Goal: Information Seeking & Learning: Compare options

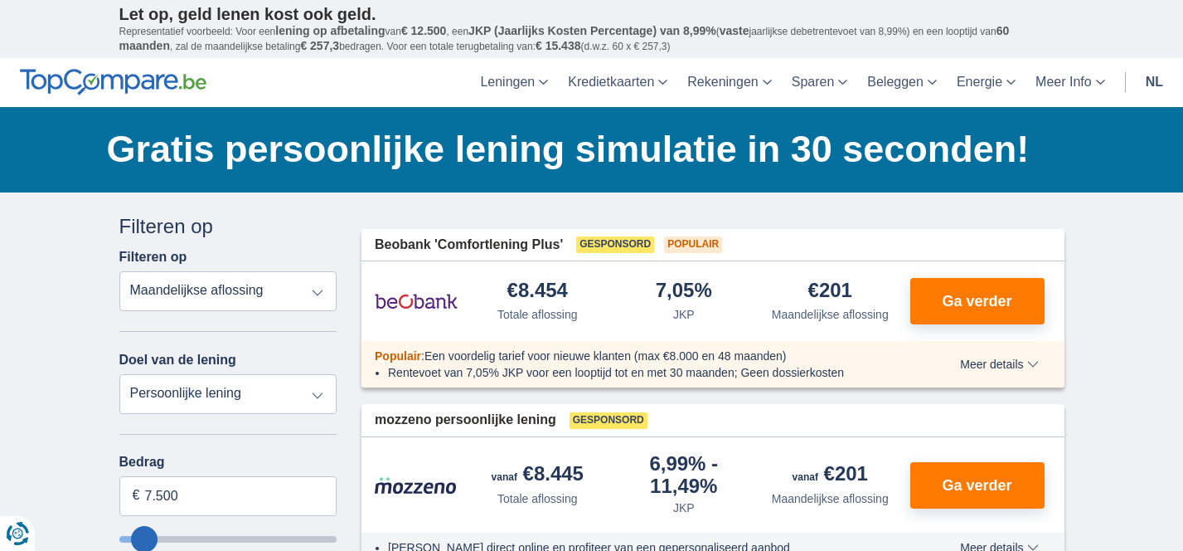
click at [318, 289] on select "Totale aflossing JKP Maandelijkse aflossing" at bounding box center [228, 291] width 218 height 40
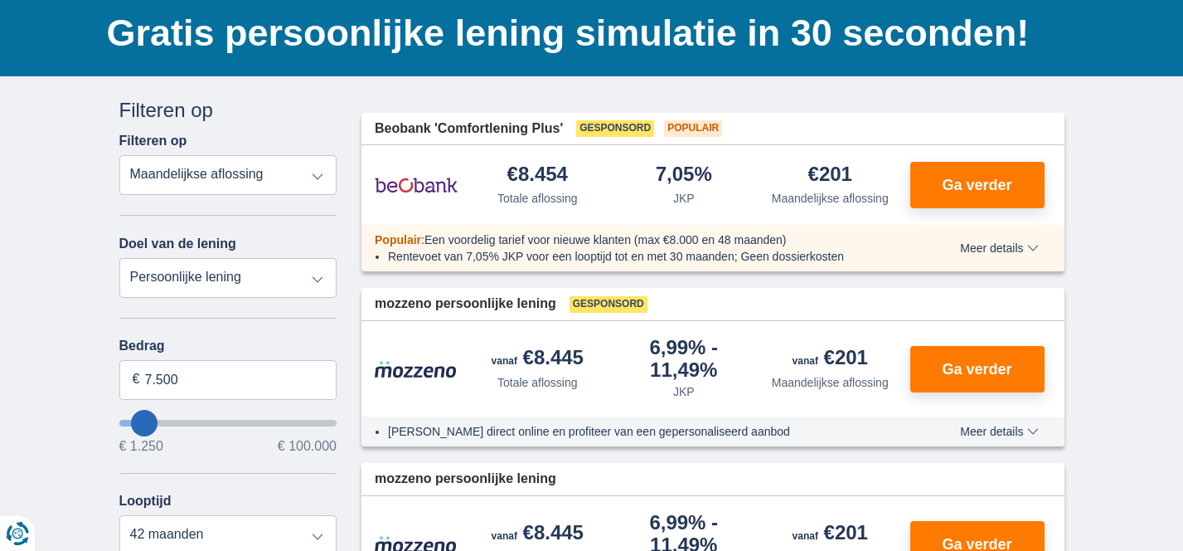
scroll to position [118, 0]
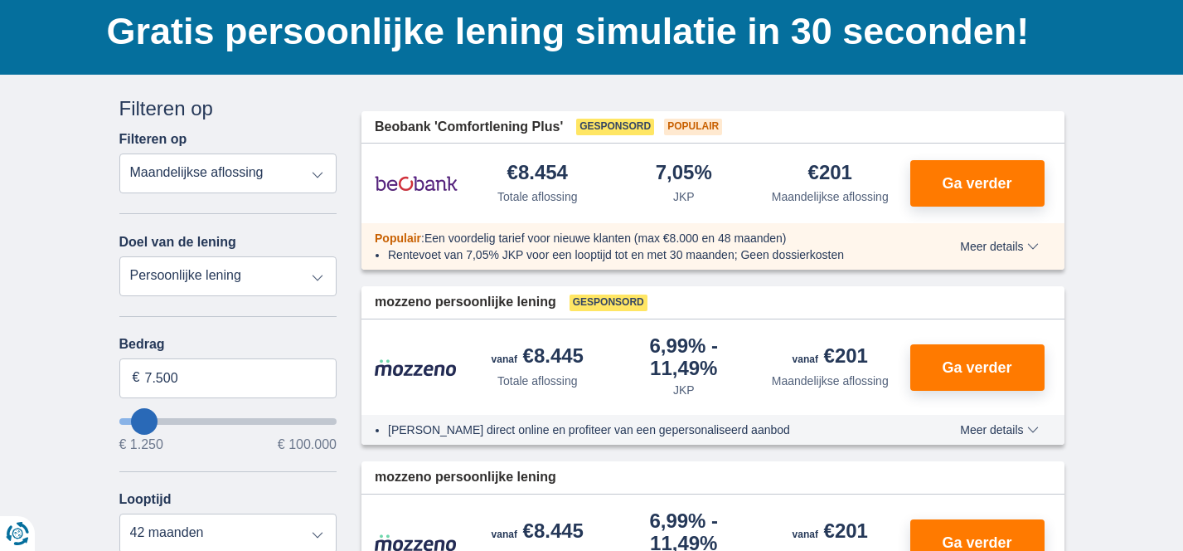
type input "8250"
type input "8.250"
select select "48"
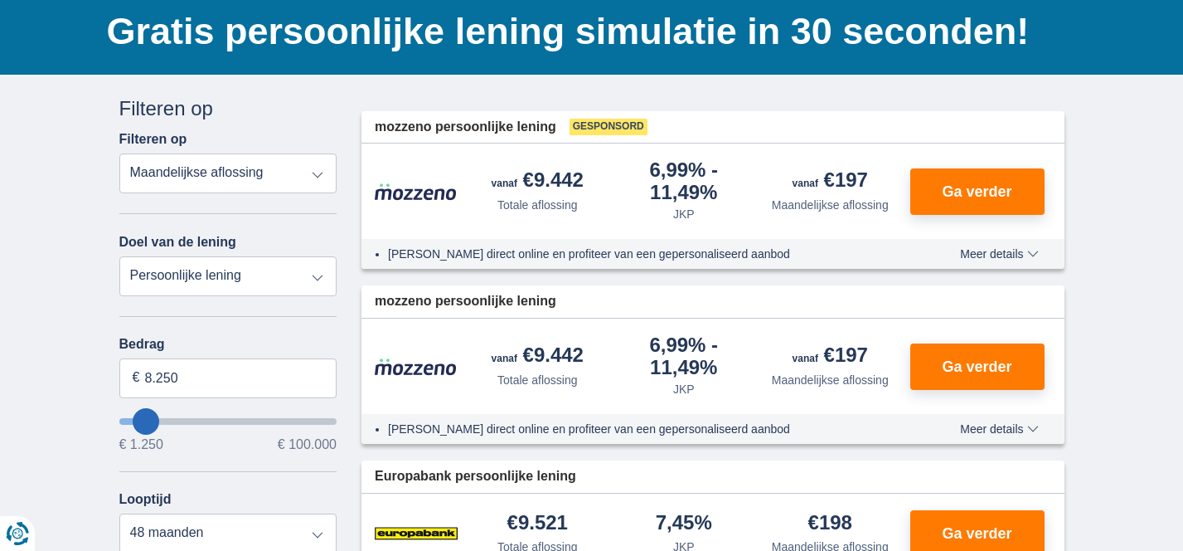
type input "75.250"
type input "75250"
select select "120"
type input "75250"
click at [274, 425] on input "wantToBorrow" at bounding box center [228, 421] width 218 height 7
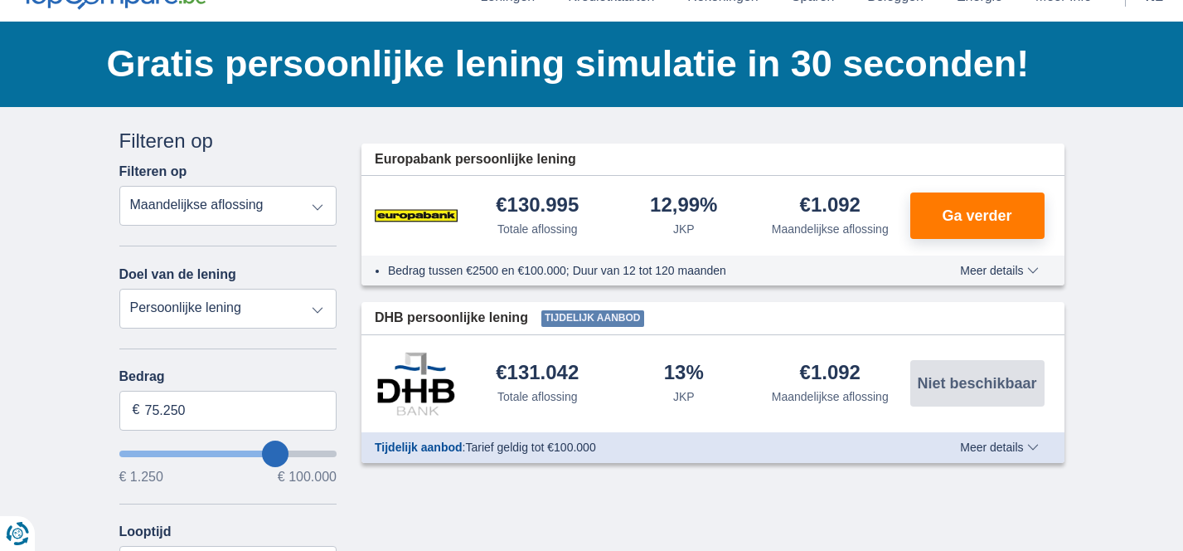
scroll to position [100, 0]
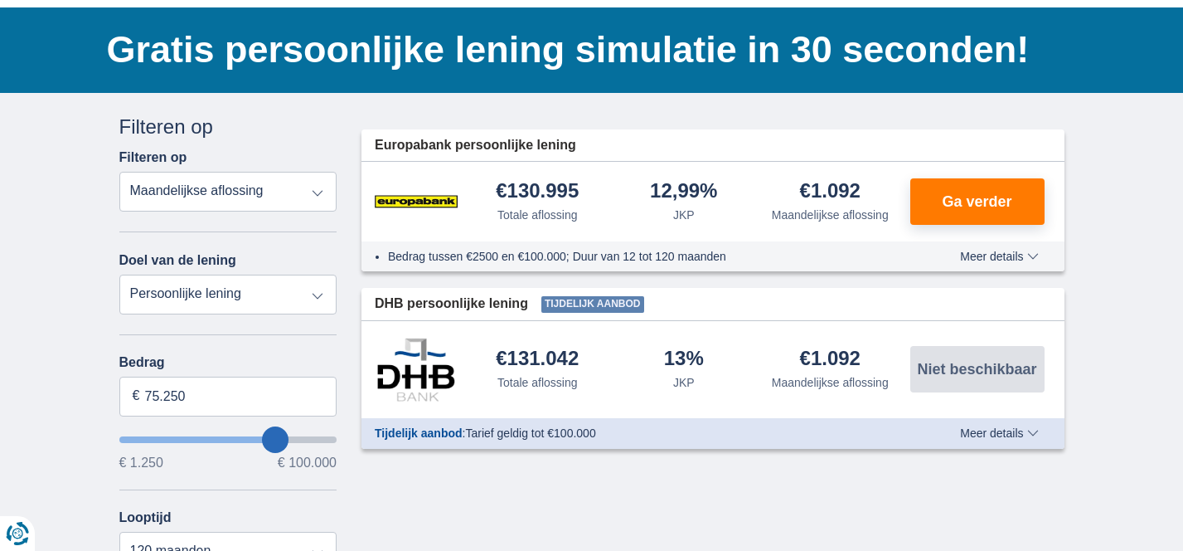
type input "22.250"
type input "22250"
click at [172, 439] on input "wantToBorrow" at bounding box center [228, 439] width 218 height 7
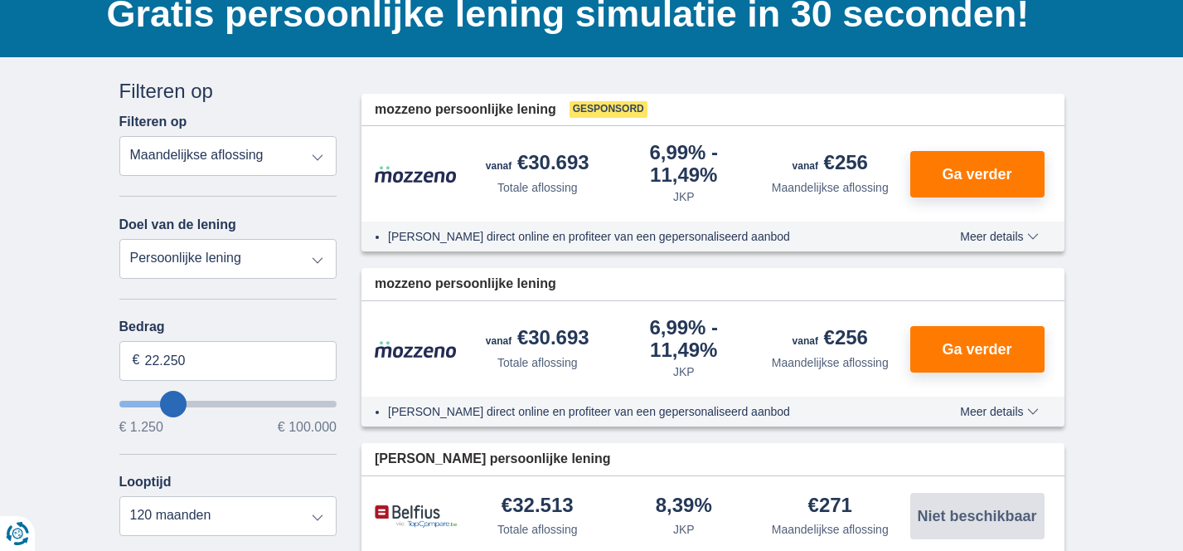
scroll to position [139, 0]
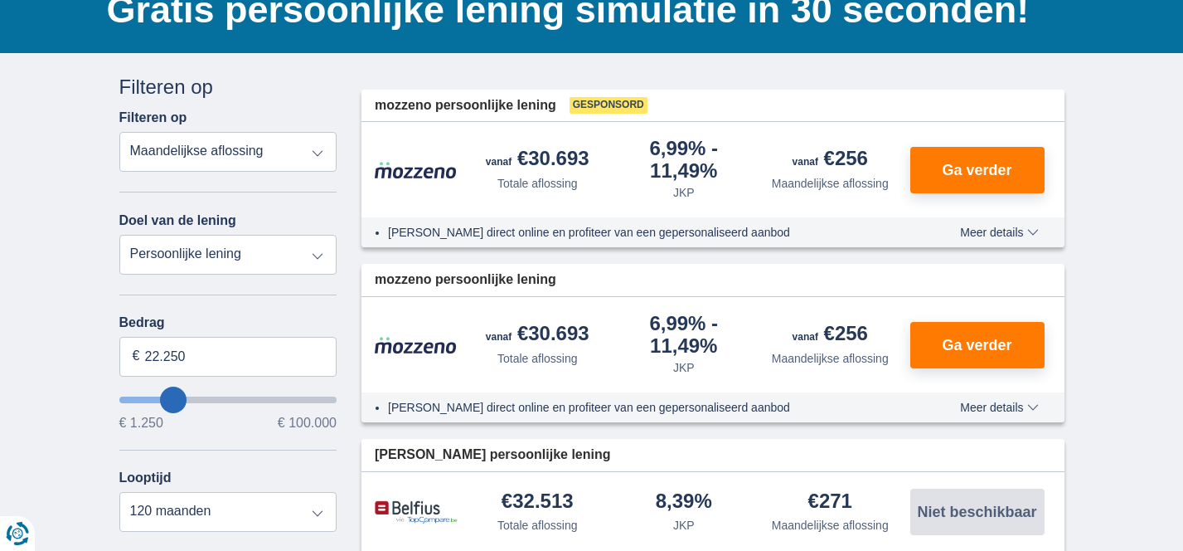
type input "41.250"
type input "41250"
click at [210, 400] on input "wantToBorrow" at bounding box center [228, 399] width 218 height 7
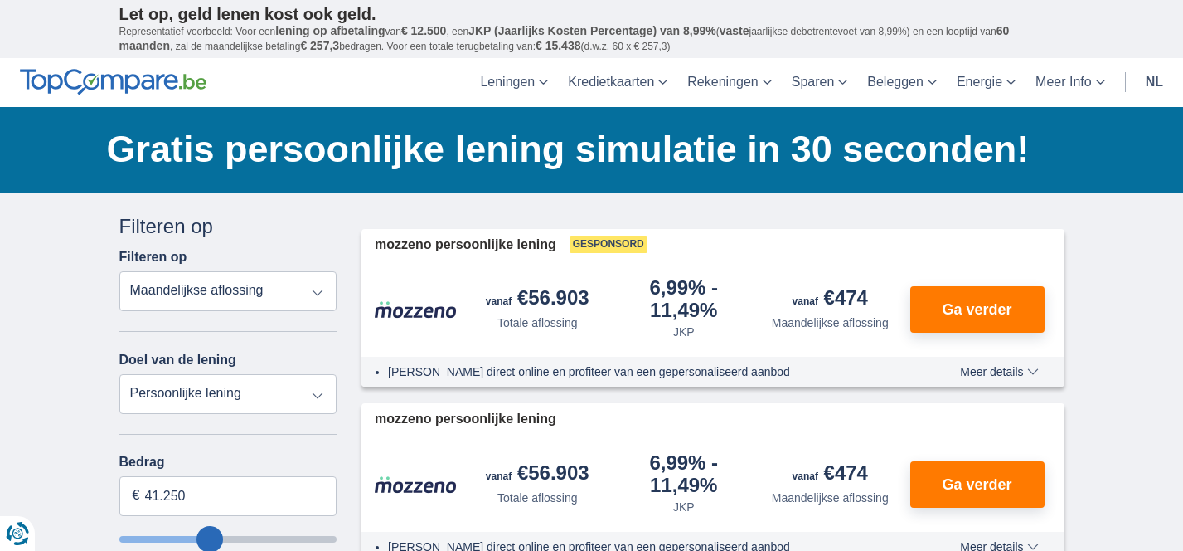
type input "21.250"
type input "21250"
click at [170, 538] on input "wantToBorrow" at bounding box center [228, 539] width 218 height 7
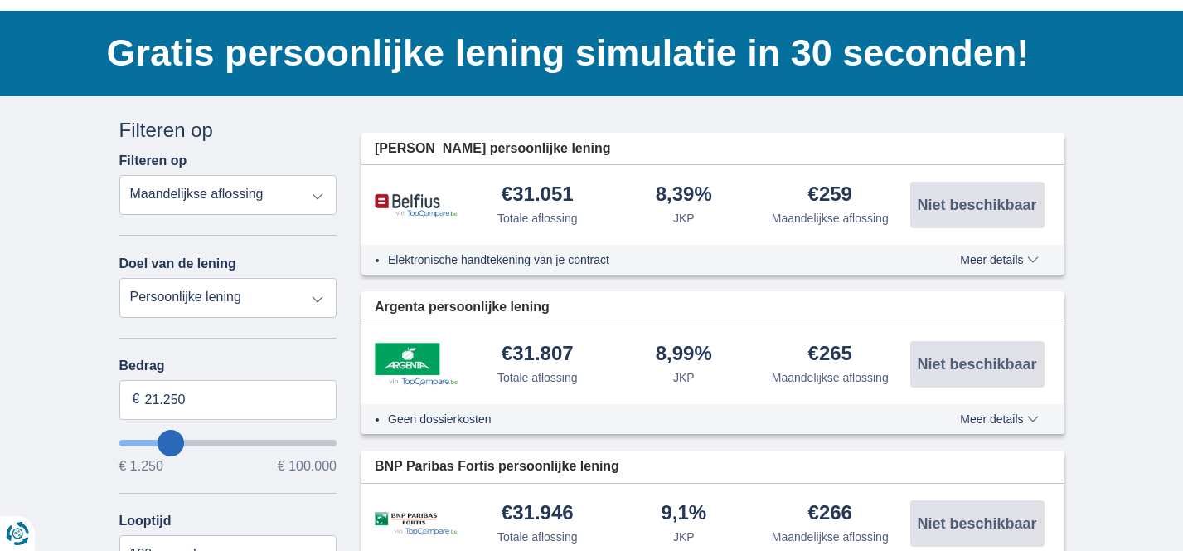
scroll to position [104, 0]
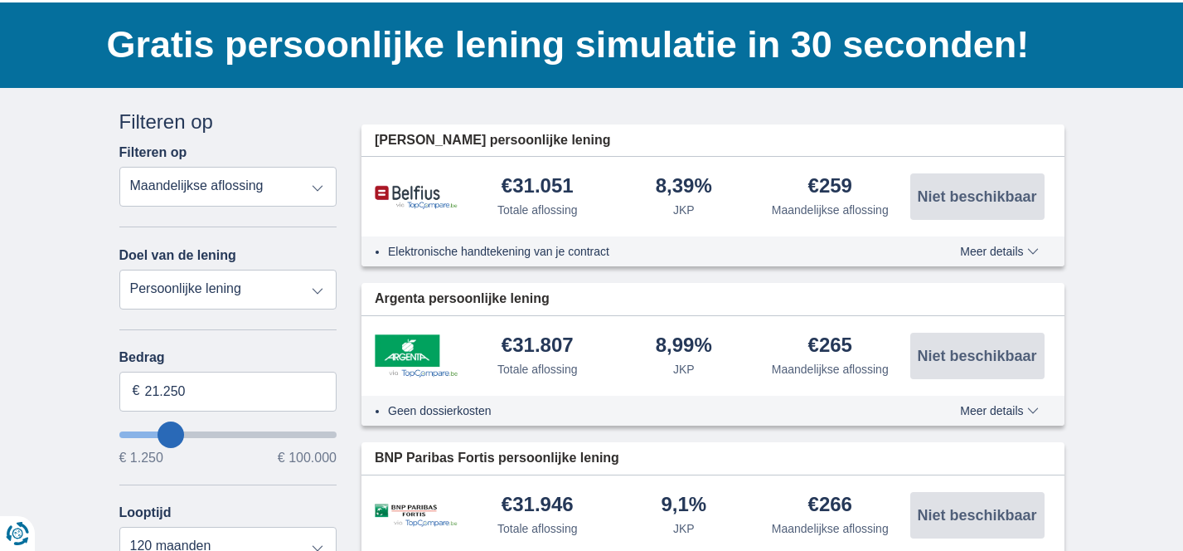
type input "22.250"
type input "23250"
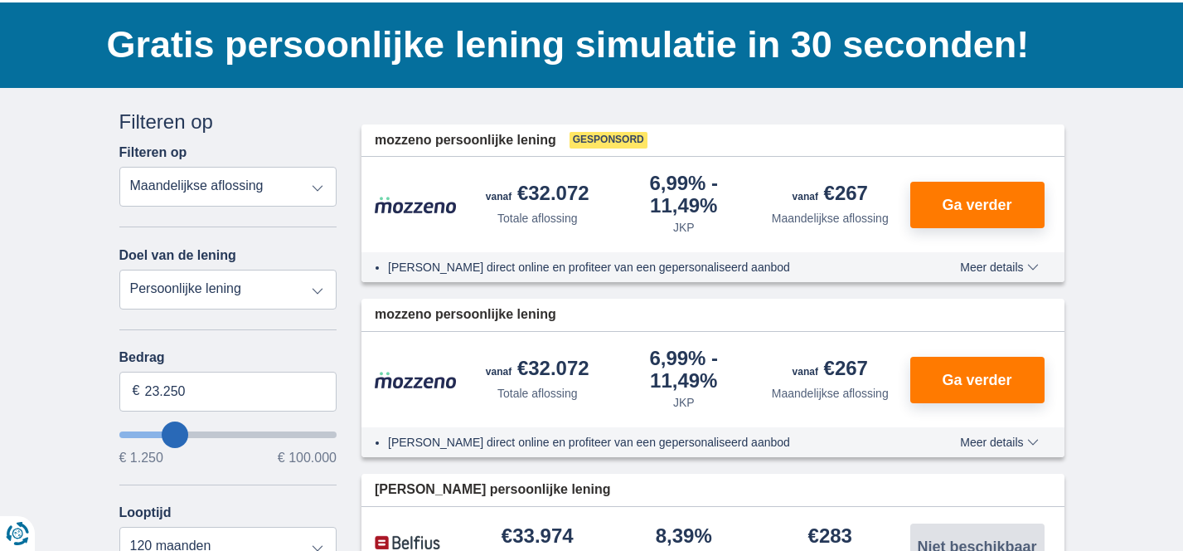
type input "28.250"
type input "28250"
type input "29.250"
type input "29250"
click at [186, 434] on input "wantToBorrow" at bounding box center [228, 434] width 218 height 7
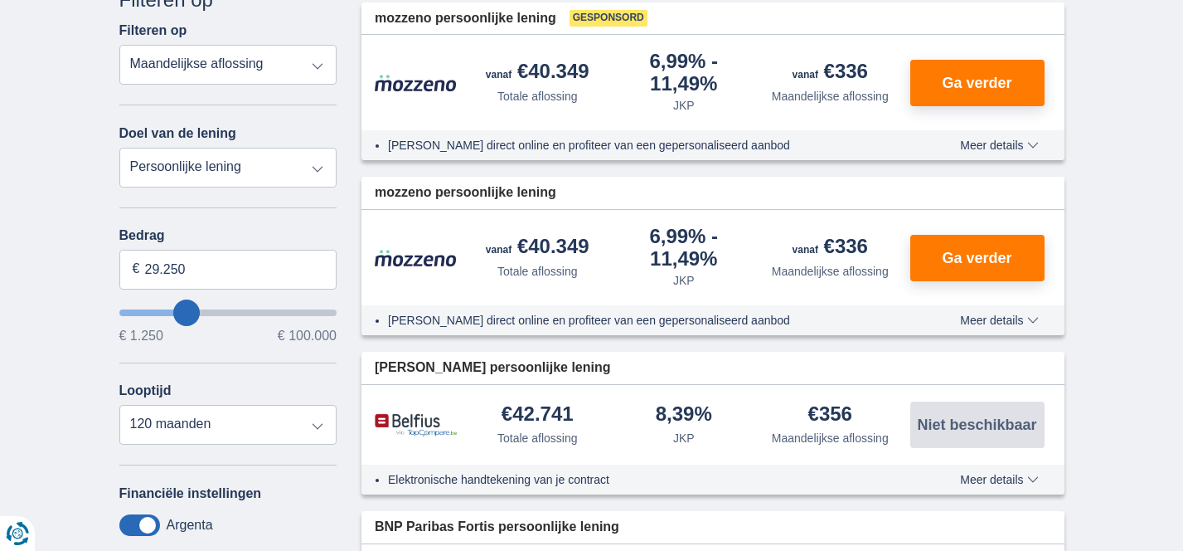
scroll to position [227, 0]
click at [265, 425] on select "12 maanden 18 maanden 24 maanden 30 maanden 36 maanden 42 maanden 48 maanden 60…" at bounding box center [228, 424] width 218 height 40
select select "60"
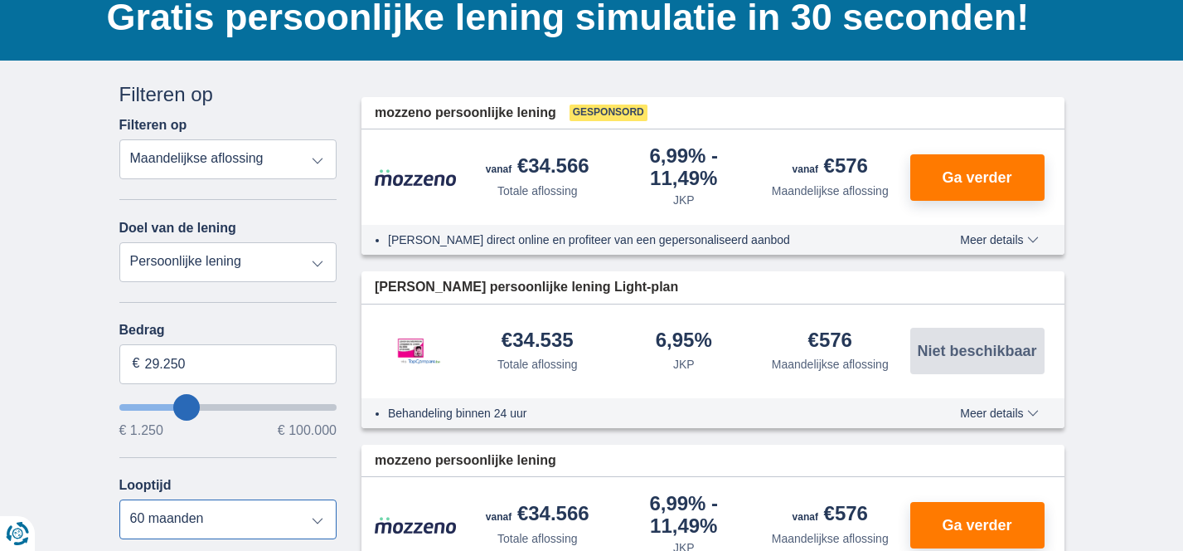
scroll to position [121, 0]
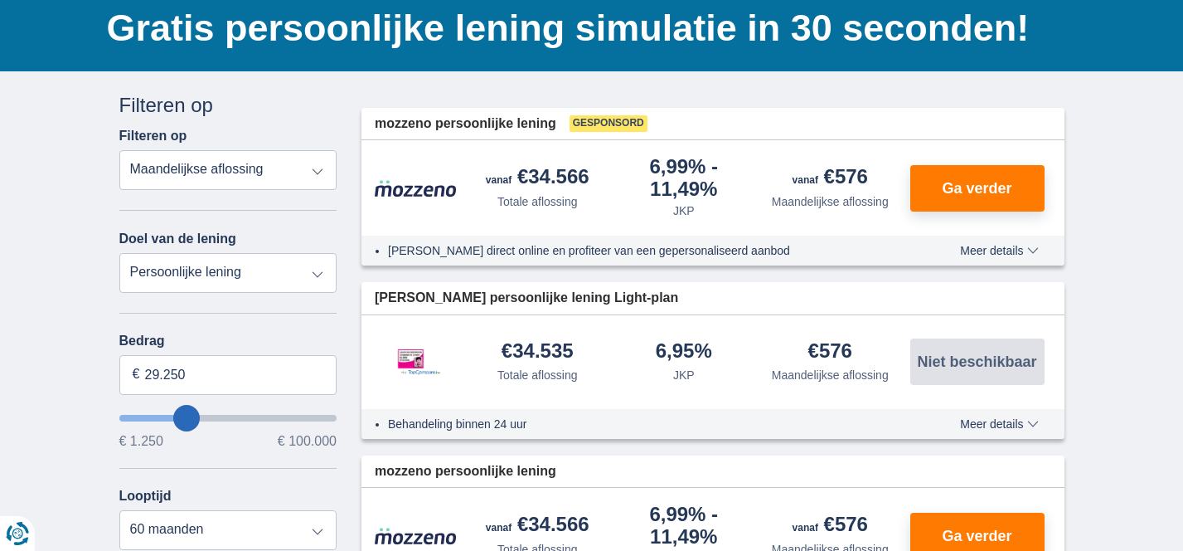
click at [320, 267] on select "Persoonlijke lening Auto Moto / fiets Mobilhome / caravan Renovatie Energie Sch…" at bounding box center [228, 273] width 218 height 40
select select "debtConsolidation"
type input "10.000"
type input "10250"
select select "48"
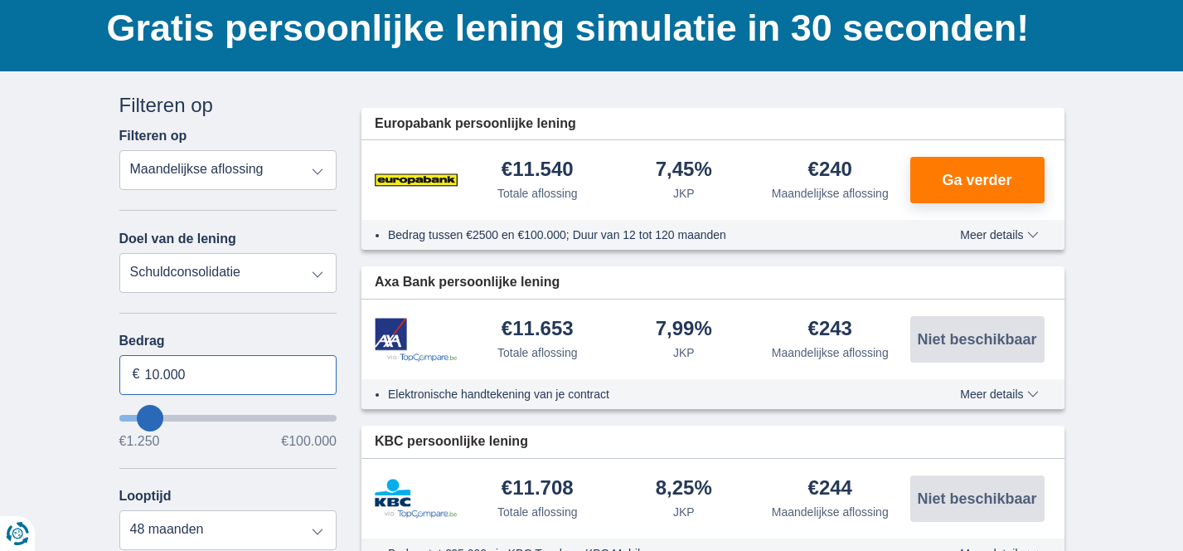
click at [183, 376] on input "10.000" at bounding box center [228, 375] width 218 height 40
drag, startPoint x: 183, startPoint y: 376, endPoint x: 148, endPoint y: 375, distance: 34.8
click at [148, 375] on input "10.000" at bounding box center [228, 375] width 218 height 40
click at [153, 373] on input "128.500" at bounding box center [228, 375] width 218 height 40
type input "28.500"
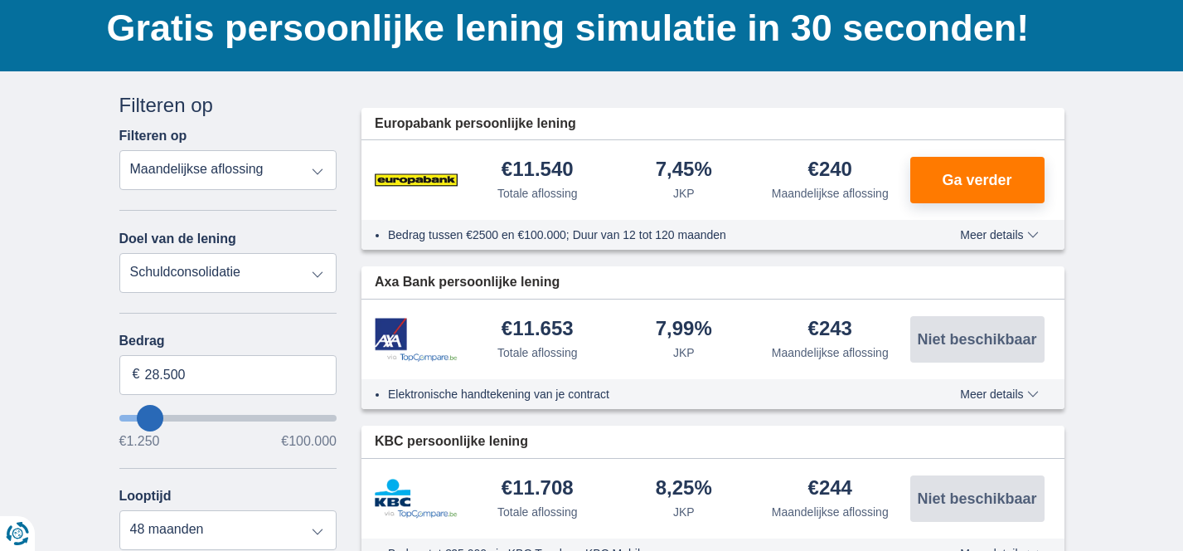
type input "28250"
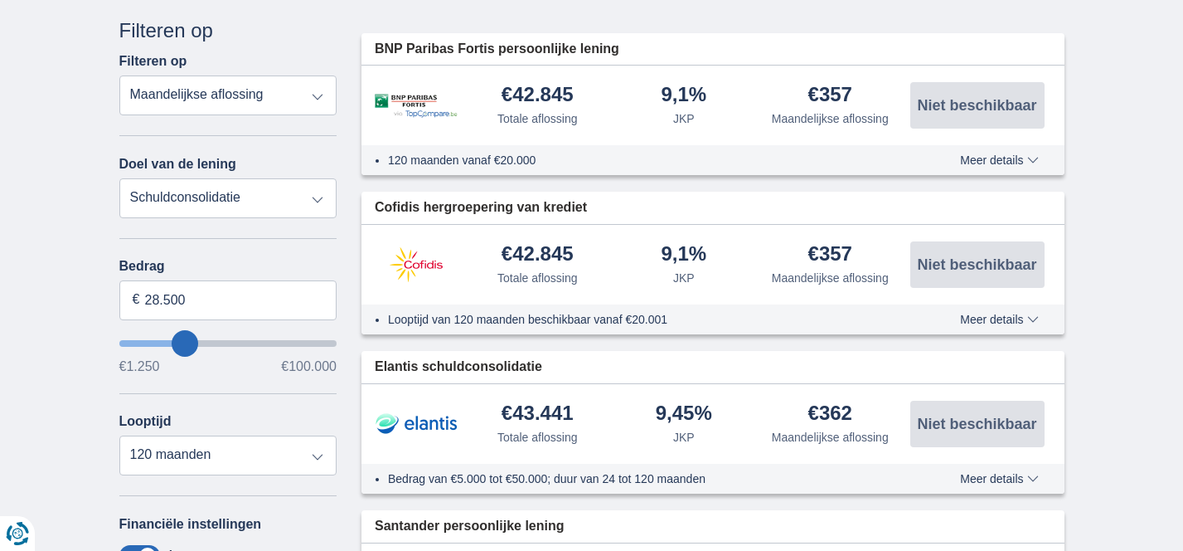
scroll to position [211, 0]
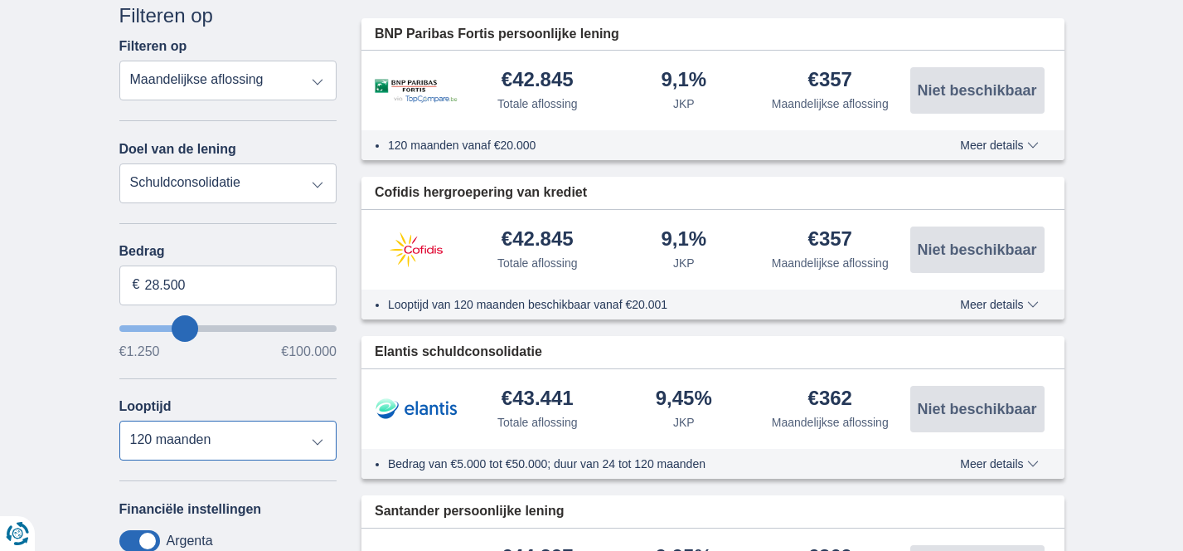
click at [199, 440] on select "12 maanden 18 maanden 24 maanden 30 maanden 36 maanden 42 maanden 48 maanden 60…" at bounding box center [228, 440] width 218 height 40
select select "60"
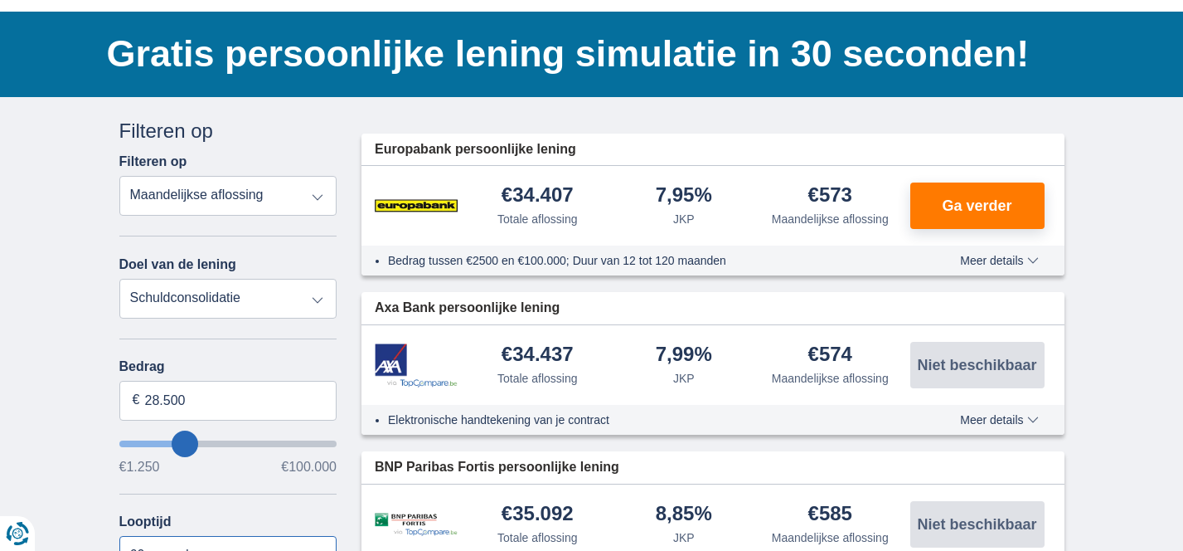
scroll to position [0, 0]
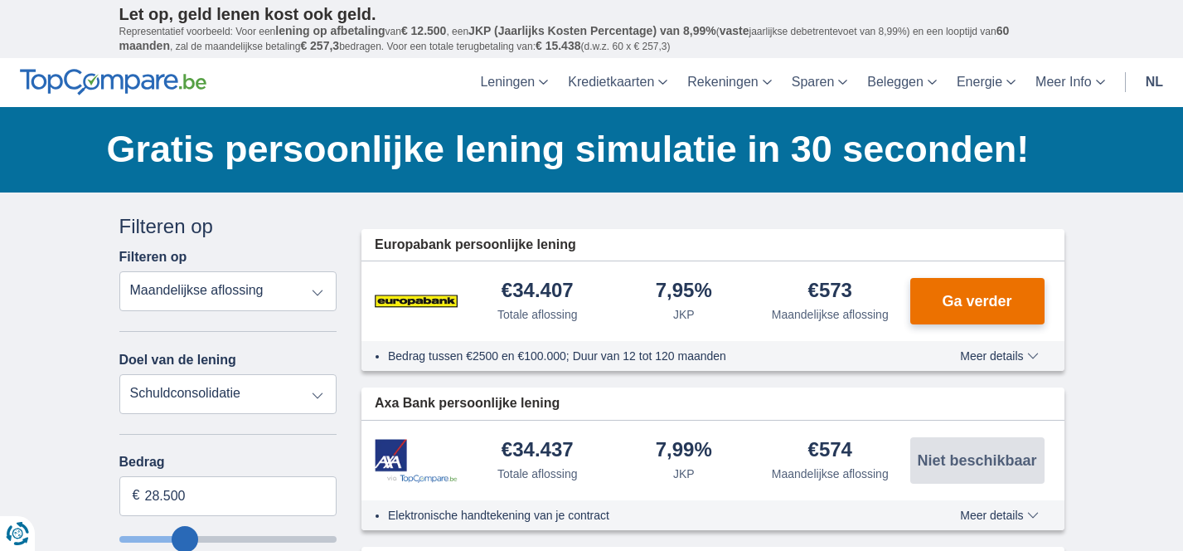
click at [972, 296] on span "Ga verder" at bounding box center [977, 301] width 70 height 15
